Goal: Task Accomplishment & Management: Use online tool/utility

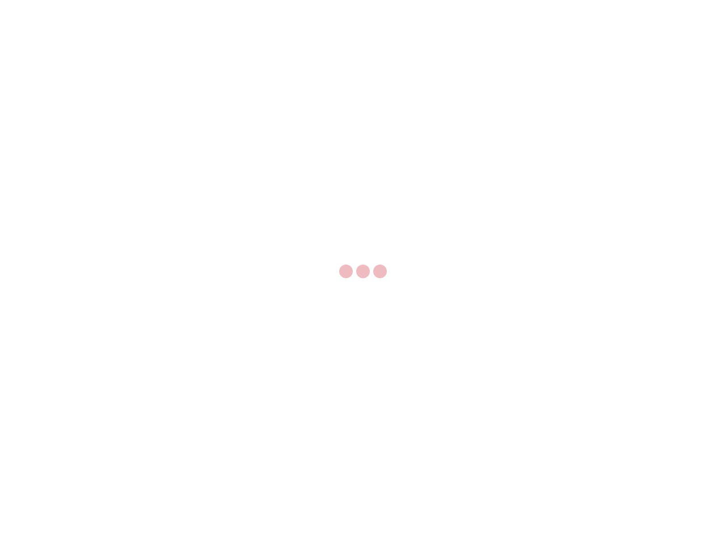
select select "US"
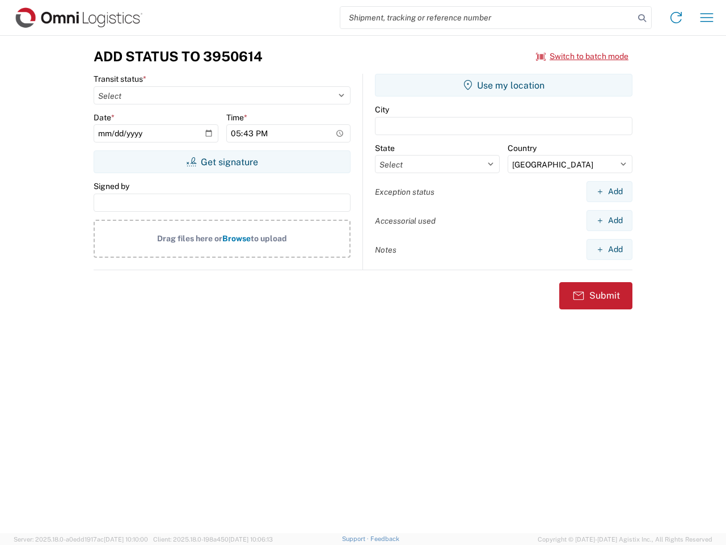
click at [487, 18] on input "search" at bounding box center [487, 18] width 294 height 22
click at [642, 18] on icon at bounding box center [642, 18] width 16 height 16
click at [676, 18] on icon at bounding box center [676, 18] width 18 height 18
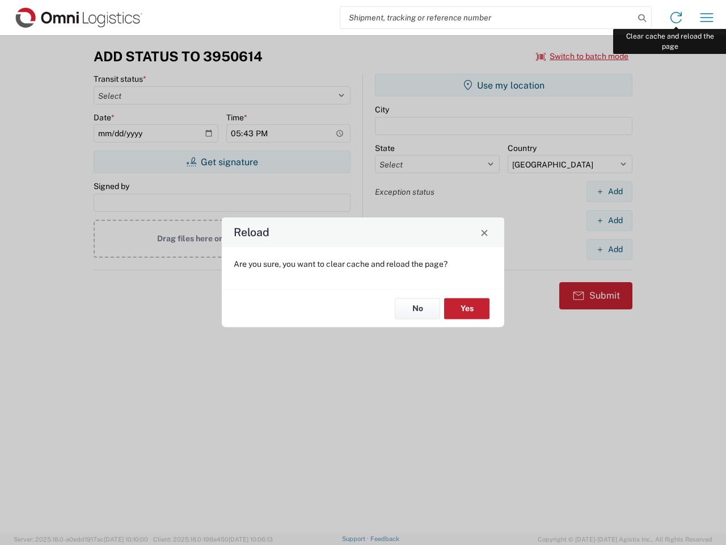
click at [707, 18] on div "Reload Are you sure, you want to clear cache and reload the page? No Yes" at bounding box center [363, 272] width 726 height 545
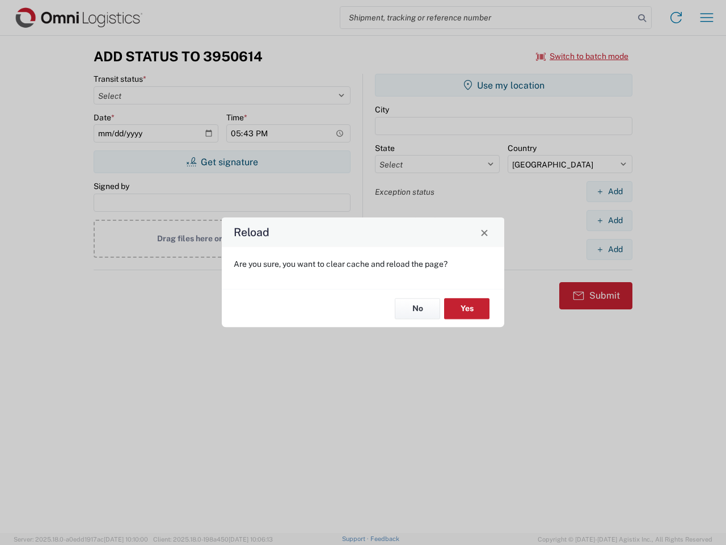
click at [583, 56] on div "Reload Are you sure, you want to clear cache and reload the page? No Yes" at bounding box center [363, 272] width 726 height 545
click at [222, 162] on div "Reload Are you sure, you want to clear cache and reload the page? No Yes" at bounding box center [363, 272] width 726 height 545
click at [504, 85] on div "Reload Are you sure, you want to clear cache and reload the page? No Yes" at bounding box center [363, 272] width 726 height 545
click at [609, 191] on div "Reload Are you sure, you want to clear cache and reload the page? No Yes" at bounding box center [363, 272] width 726 height 545
click at [609, 220] on div "Reload Are you sure, you want to clear cache and reload the page? No Yes" at bounding box center [363, 272] width 726 height 545
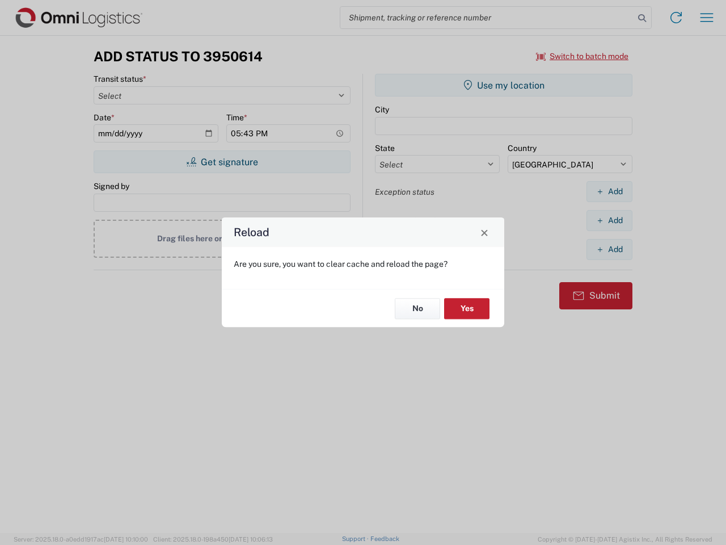
click at [609, 249] on div "Reload Are you sure, you want to clear cache and reload the page? No Yes" at bounding box center [363, 272] width 726 height 545
